Goal: Information Seeking & Learning: Learn about a topic

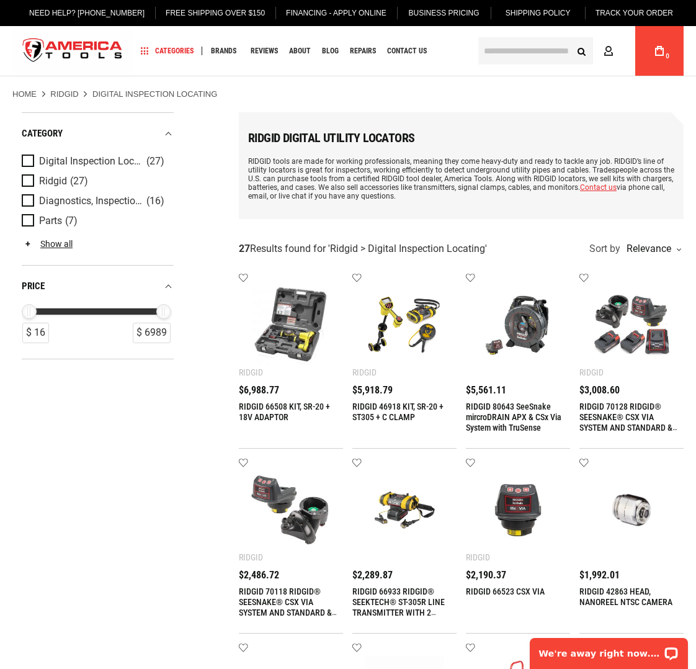
click at [303, 331] on img at bounding box center [290, 324] width 79 height 79
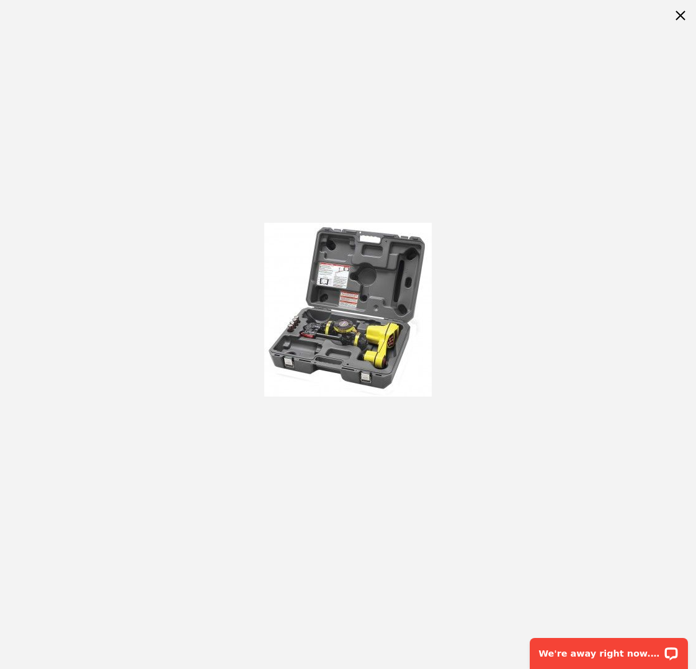
click at [479, 401] on div at bounding box center [348, 309] width 696 height 619
